Goal: Check status

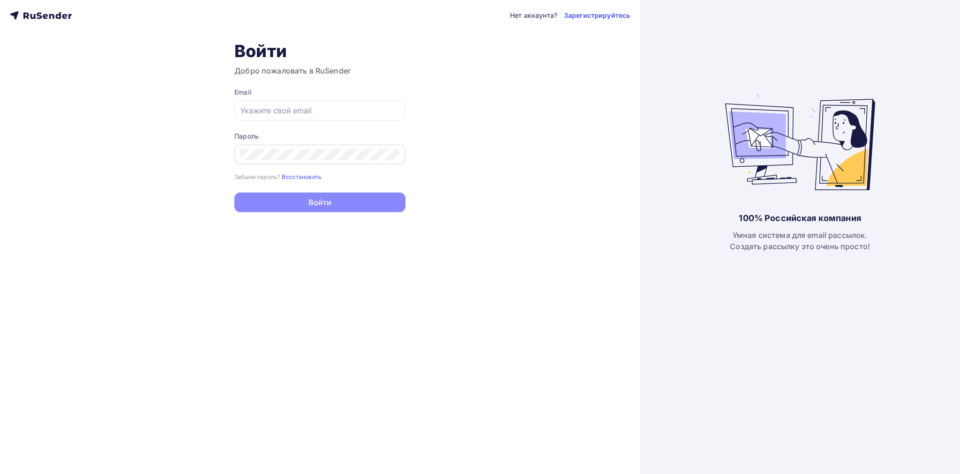
type input "[EMAIL_ADDRESS][DOMAIN_NAME]"
click at [234, 193] on button "Войти" at bounding box center [319, 203] width 171 height 20
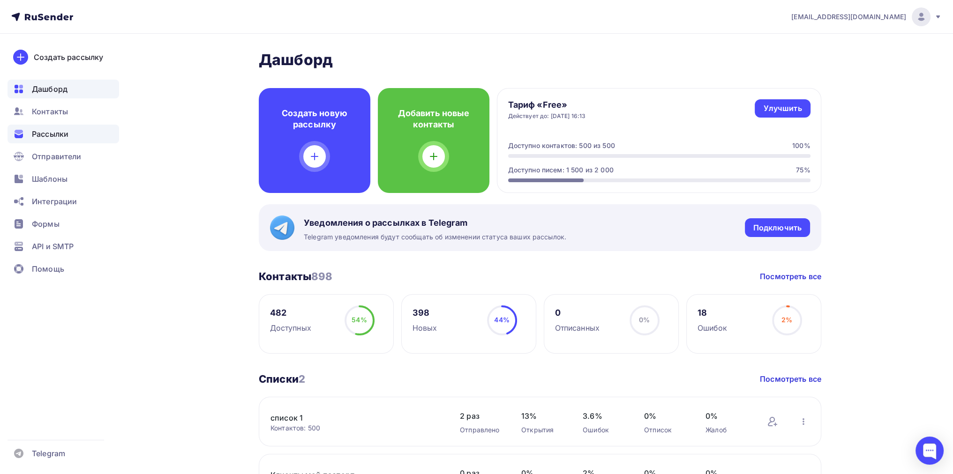
click at [45, 135] on span "Рассылки" at bounding box center [50, 133] width 37 height 11
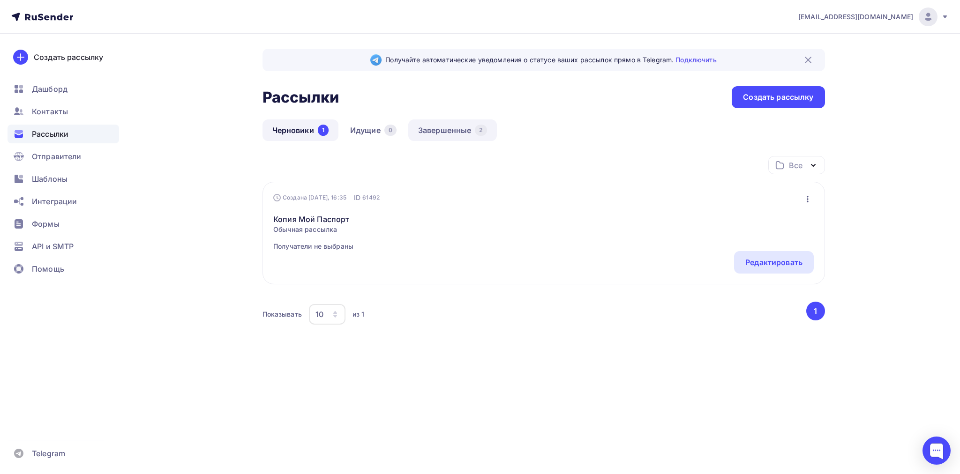
click at [435, 130] on link "Завершенные 2" at bounding box center [452, 131] width 89 height 22
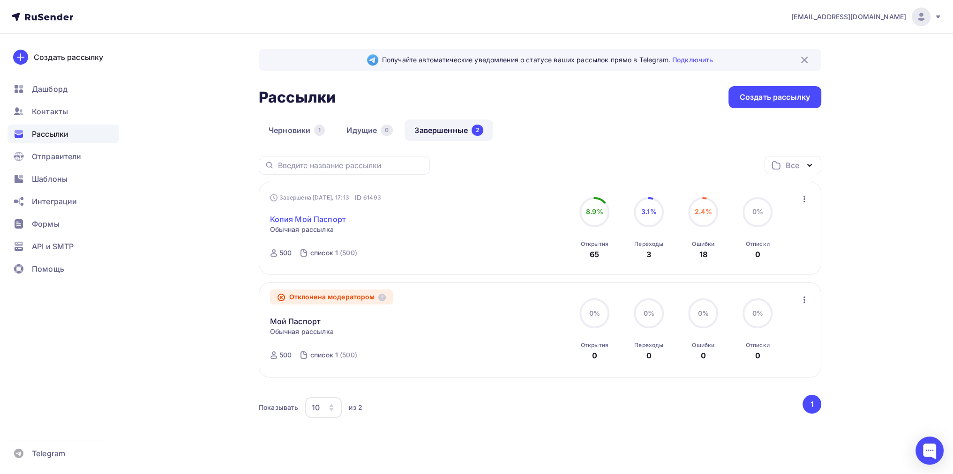
click at [313, 216] on link "Копия Мой Паспорт" at bounding box center [308, 219] width 76 height 11
